Goal: Task Accomplishment & Management: Manage account settings

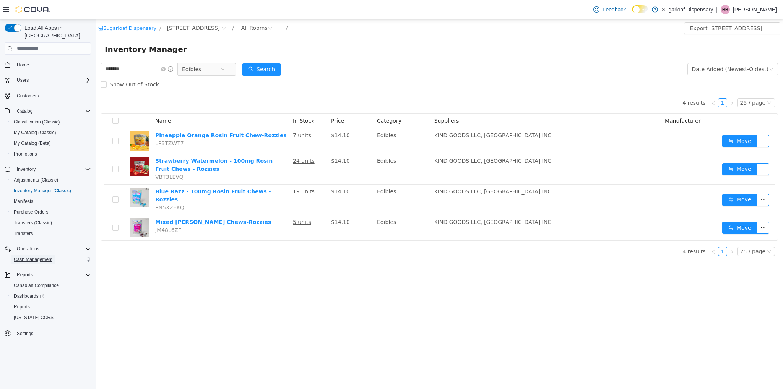
click at [42, 257] on span "Cash Management" at bounding box center [33, 260] width 39 height 6
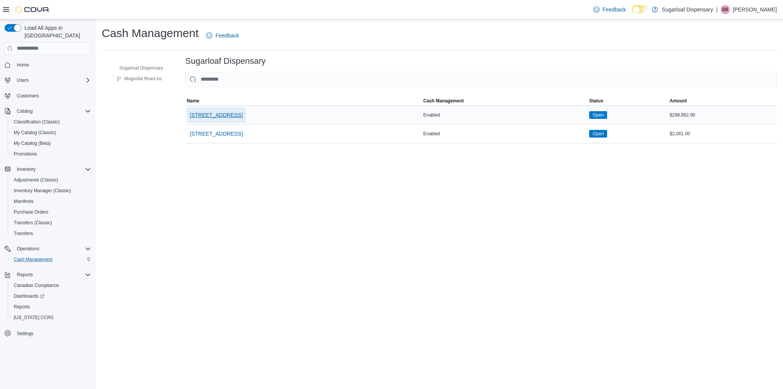
click at [219, 112] on span "[STREET_ADDRESS]" at bounding box center [216, 115] width 53 height 8
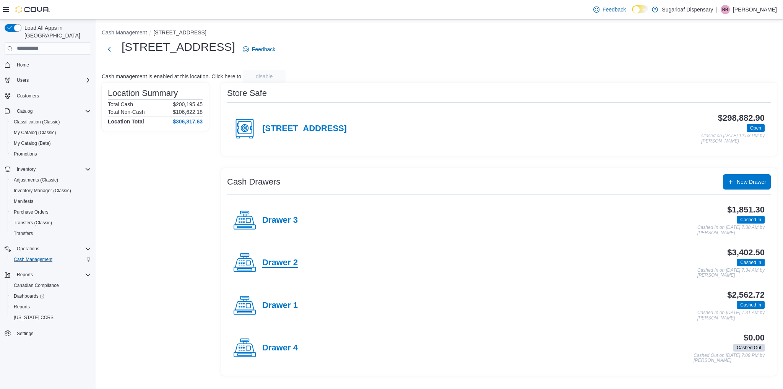
click at [265, 259] on h4 "Drawer 2" at bounding box center [280, 263] width 36 height 10
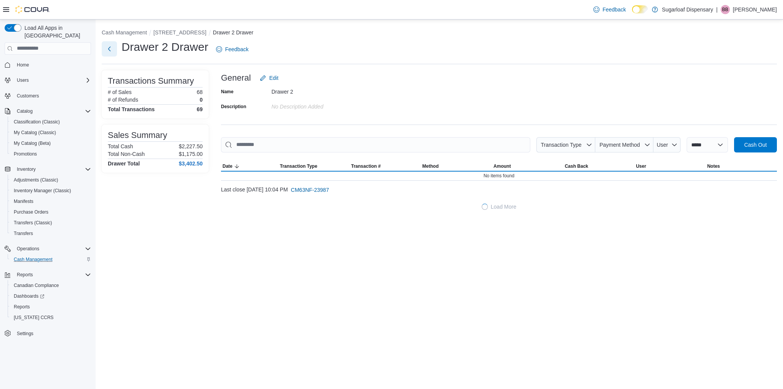
click at [112, 47] on button "Next" at bounding box center [109, 48] width 15 height 15
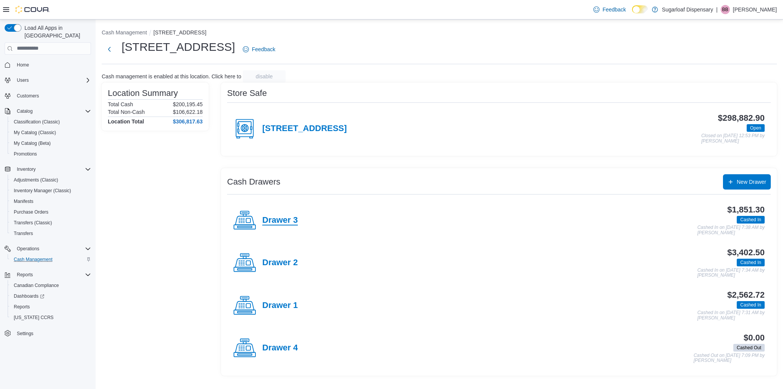
click at [266, 220] on h4 "Drawer 3" at bounding box center [280, 221] width 36 height 10
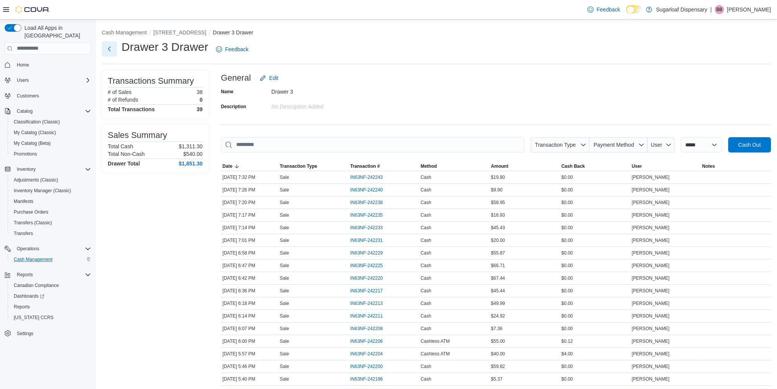
click at [106, 45] on button "Next" at bounding box center [109, 48] width 15 height 15
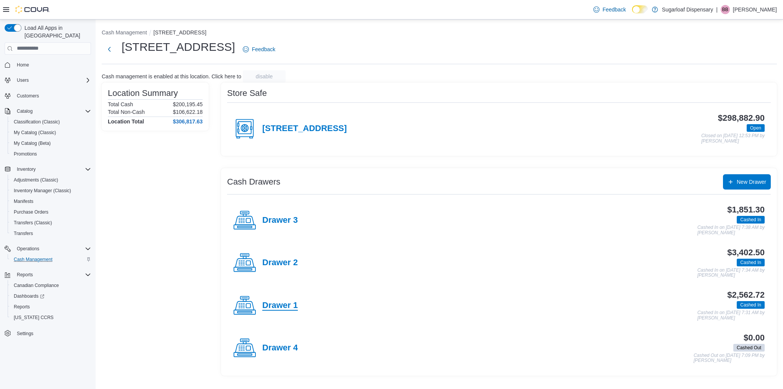
click at [278, 303] on h4 "Drawer 1" at bounding box center [280, 306] width 36 height 10
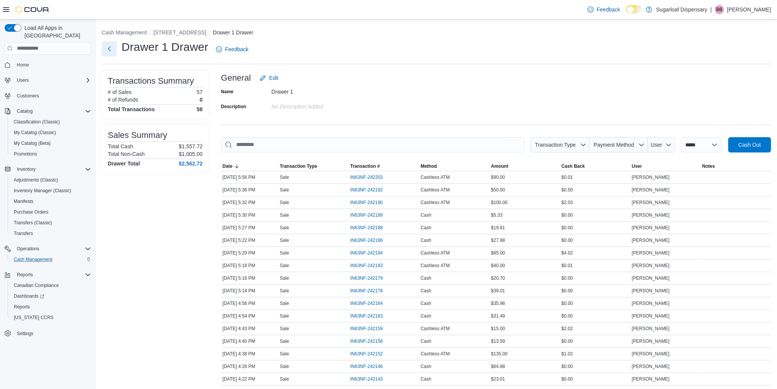
click at [110, 46] on button "Next" at bounding box center [109, 48] width 15 height 15
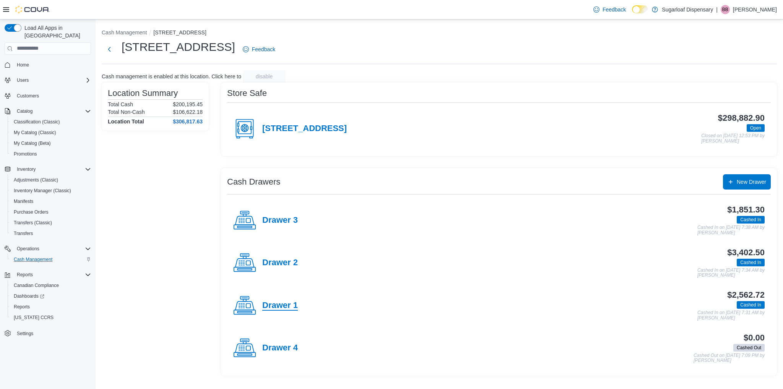
click at [283, 307] on h4 "Drawer 1" at bounding box center [280, 306] width 36 height 10
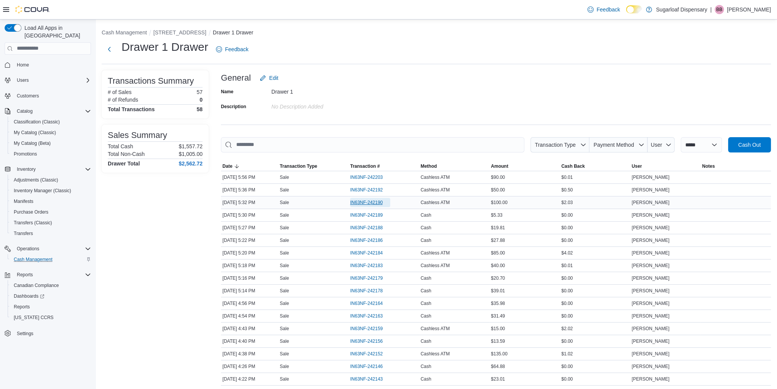
click at [371, 202] on span "IN63NF-242190" at bounding box center [366, 203] width 32 height 6
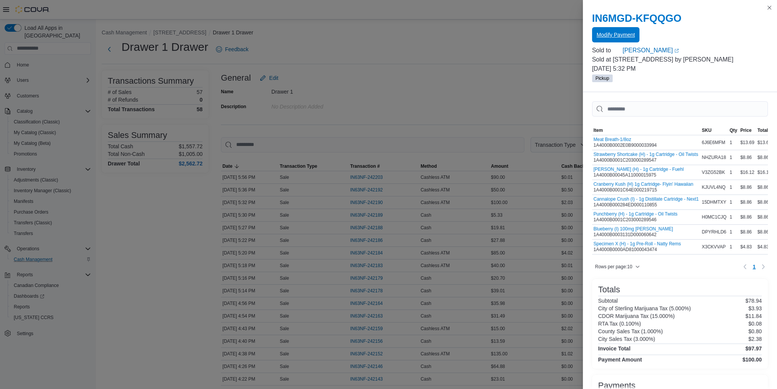
click at [627, 31] on span "Modify Payment" at bounding box center [616, 34] width 38 height 15
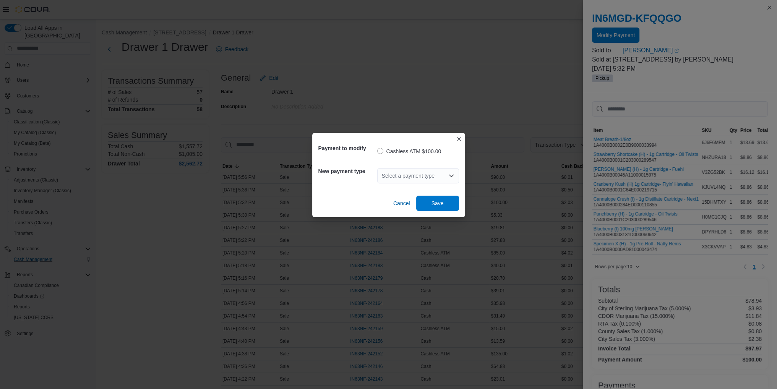
click at [403, 173] on div "Select a payment type" at bounding box center [418, 175] width 82 height 15
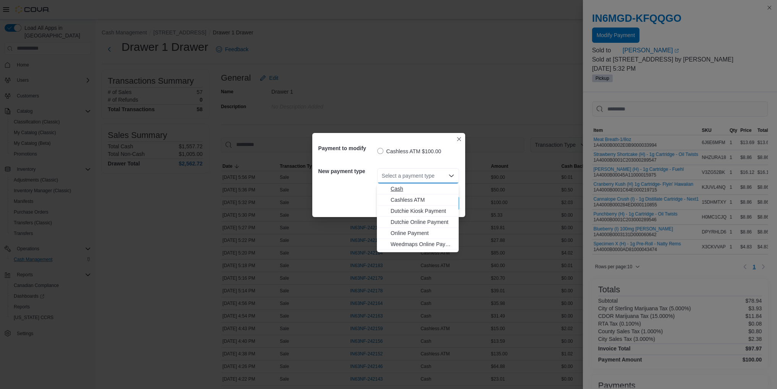
click at [398, 187] on span "Cash" at bounding box center [422, 189] width 63 height 8
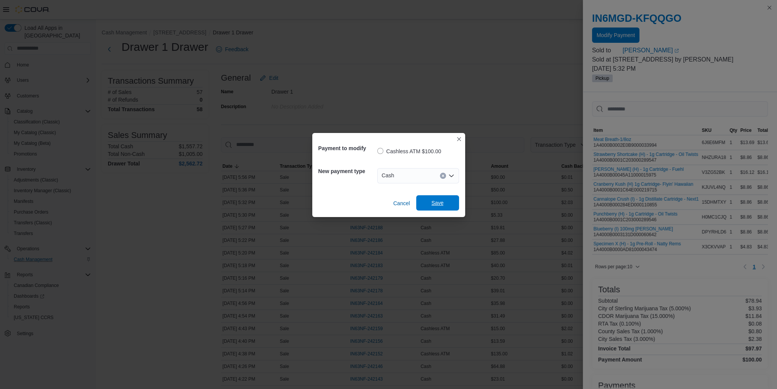
click at [440, 201] on span "Save" at bounding box center [438, 203] width 12 height 8
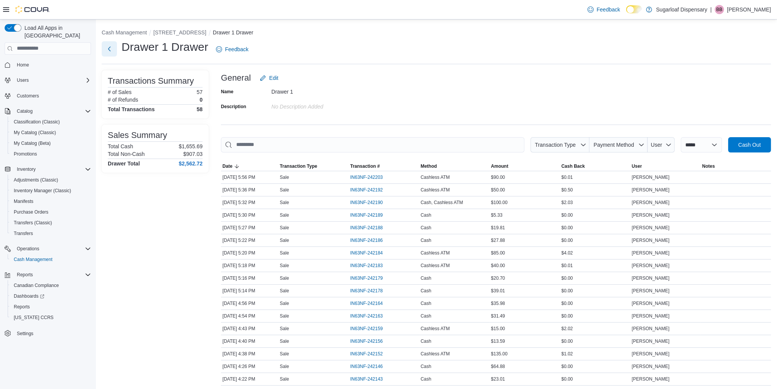
click at [109, 51] on button "Next" at bounding box center [109, 48] width 15 height 15
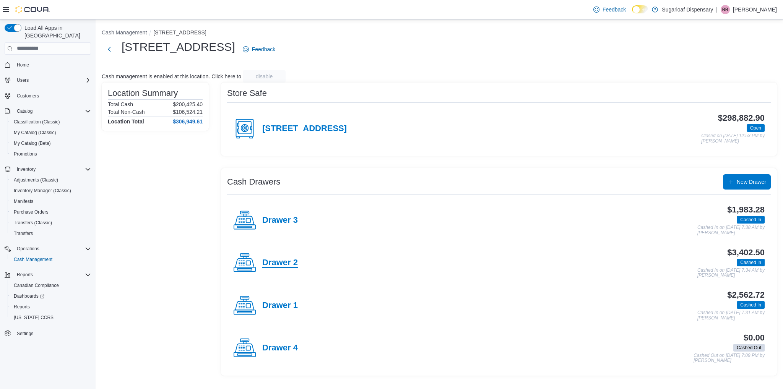
click at [289, 265] on h4 "Drawer 2" at bounding box center [280, 263] width 36 height 10
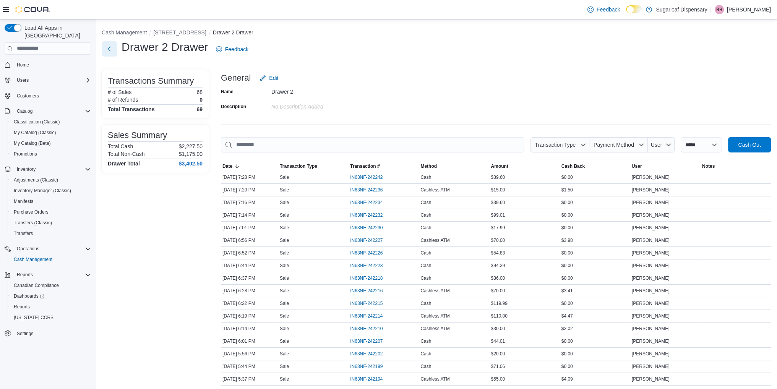
click at [104, 49] on button "Next" at bounding box center [109, 48] width 15 height 15
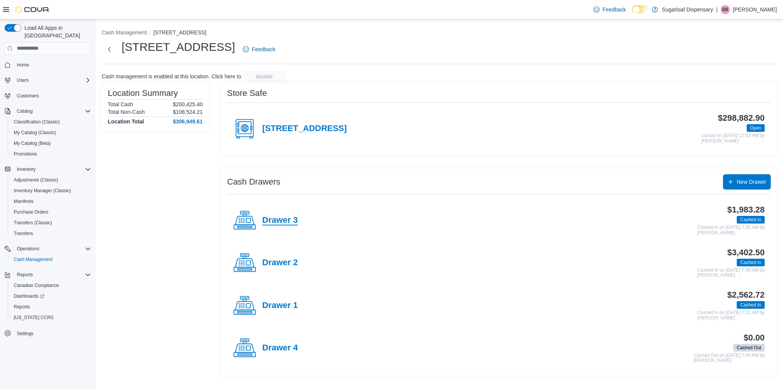
click at [277, 223] on h4 "Drawer 3" at bounding box center [280, 221] width 36 height 10
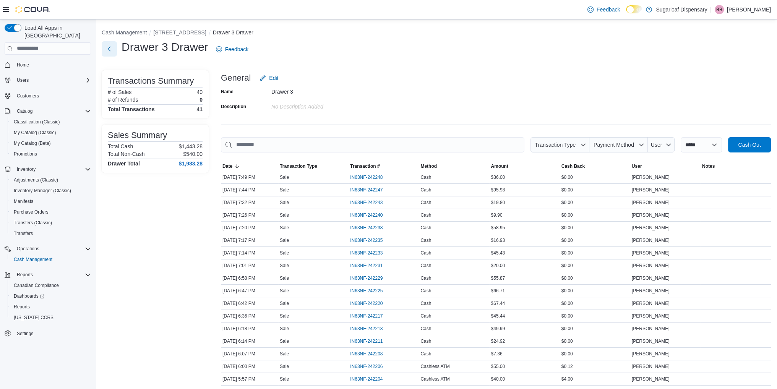
click at [114, 46] on button "Next" at bounding box center [109, 48] width 15 height 15
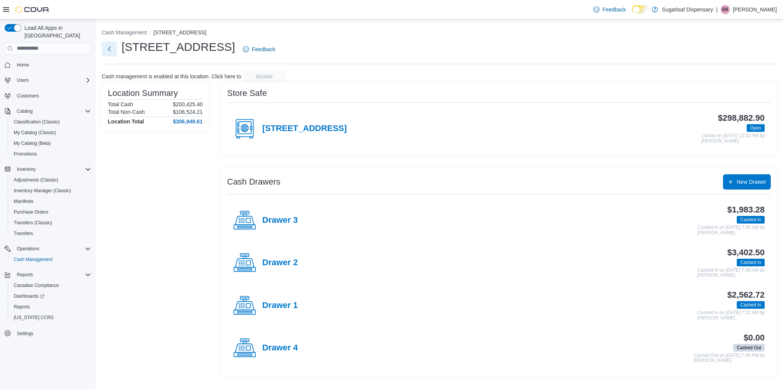
click at [113, 51] on button "Next" at bounding box center [109, 48] width 15 height 15
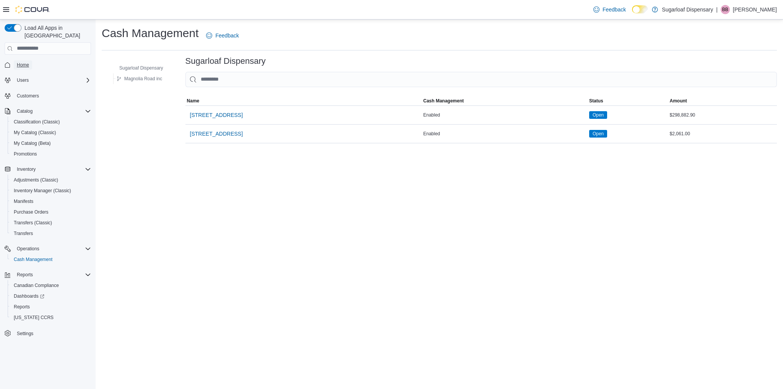
click at [19, 61] on span "Home" at bounding box center [23, 64] width 12 height 9
